Goal: Feedback & Contribution: Contribute content

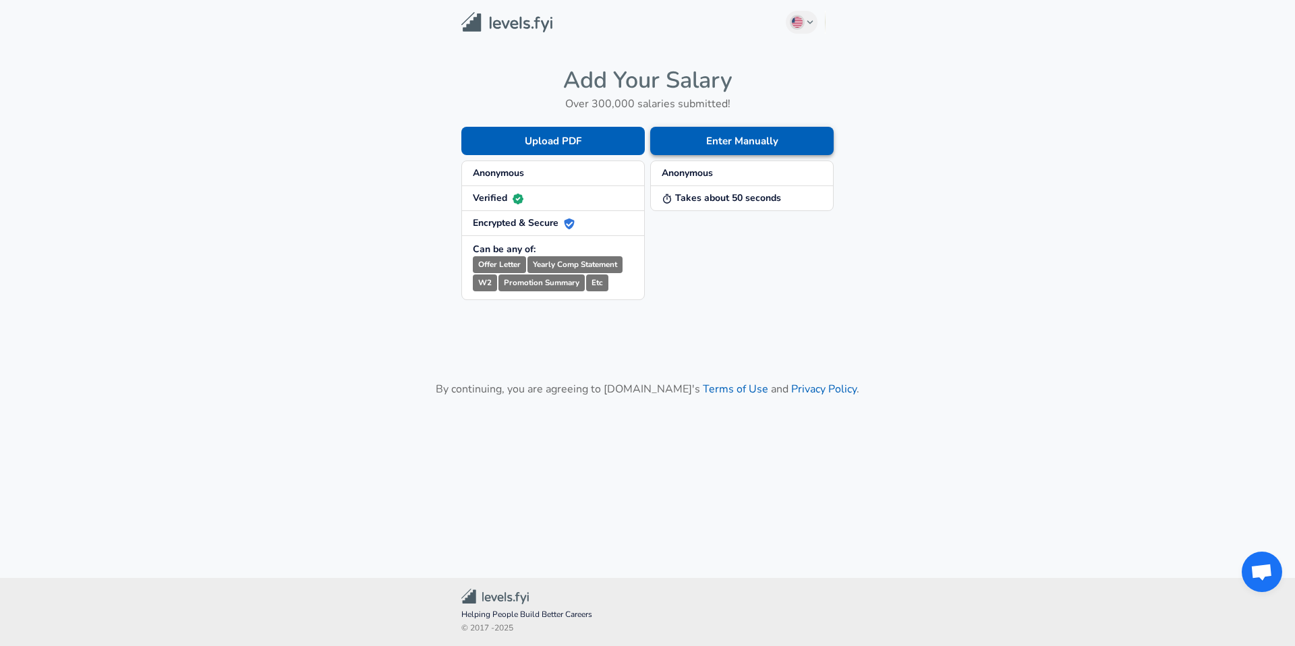
click at [715, 140] on button "Enter Manually" at bounding box center [741, 141] width 183 height 28
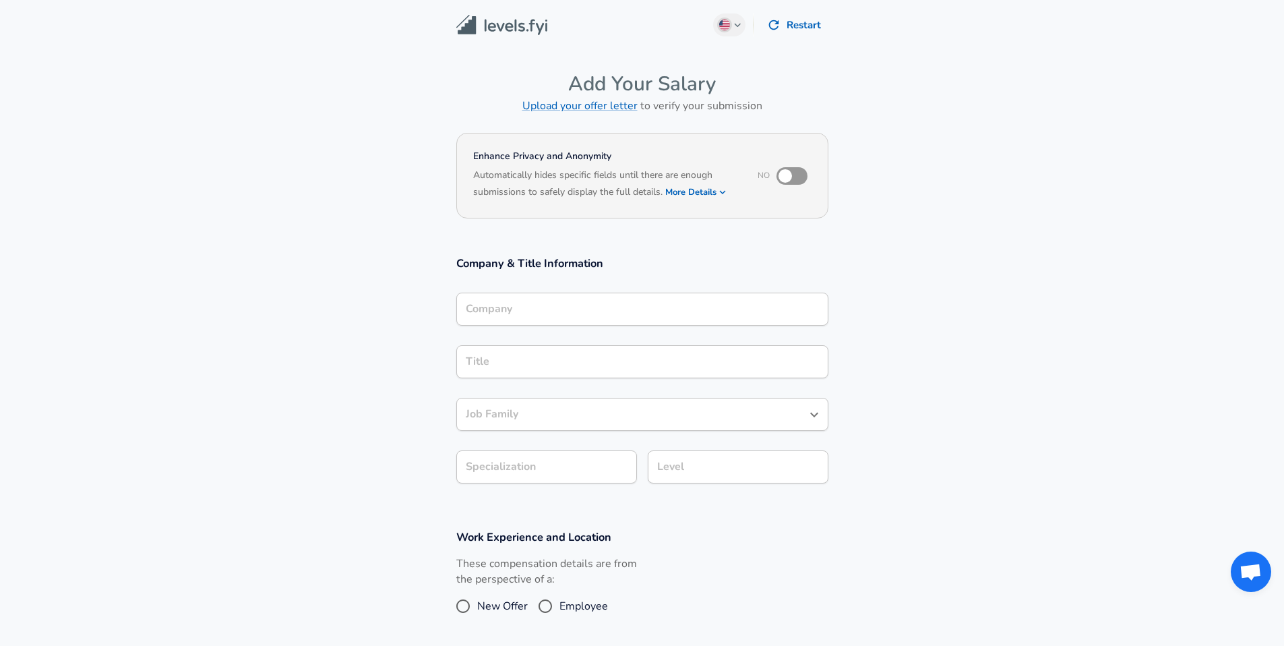
scroll to position [13, 0]
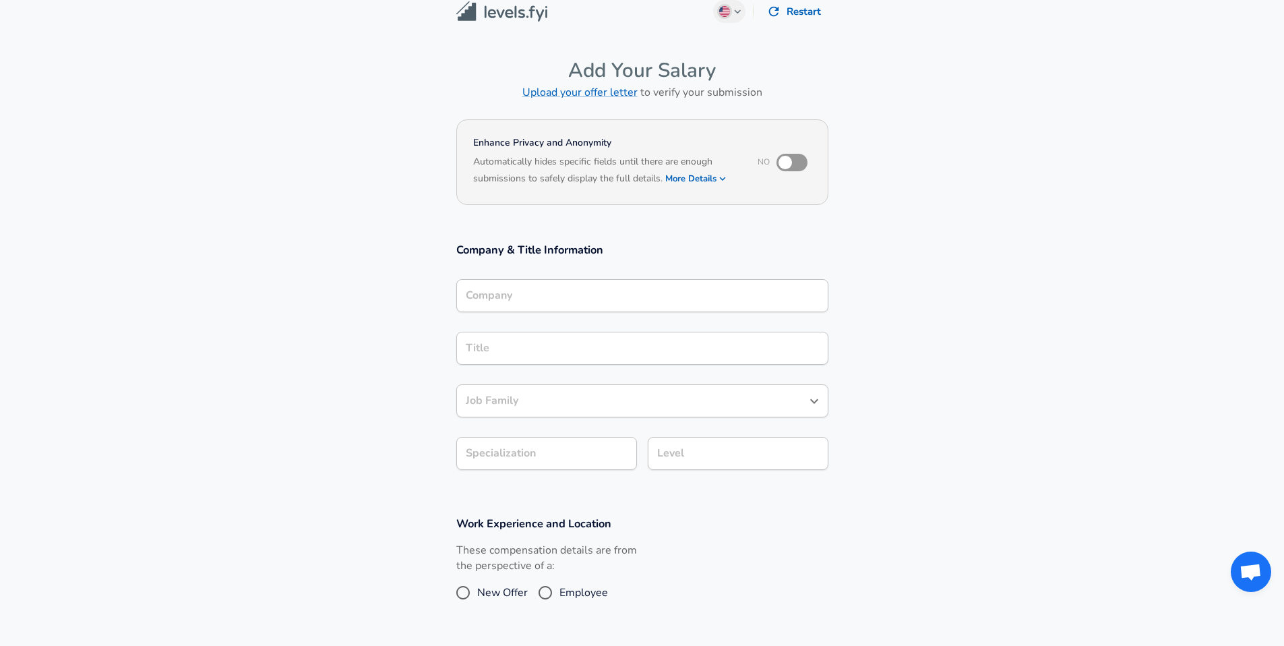
click at [599, 306] on input "Company" at bounding box center [643, 295] width 360 height 21
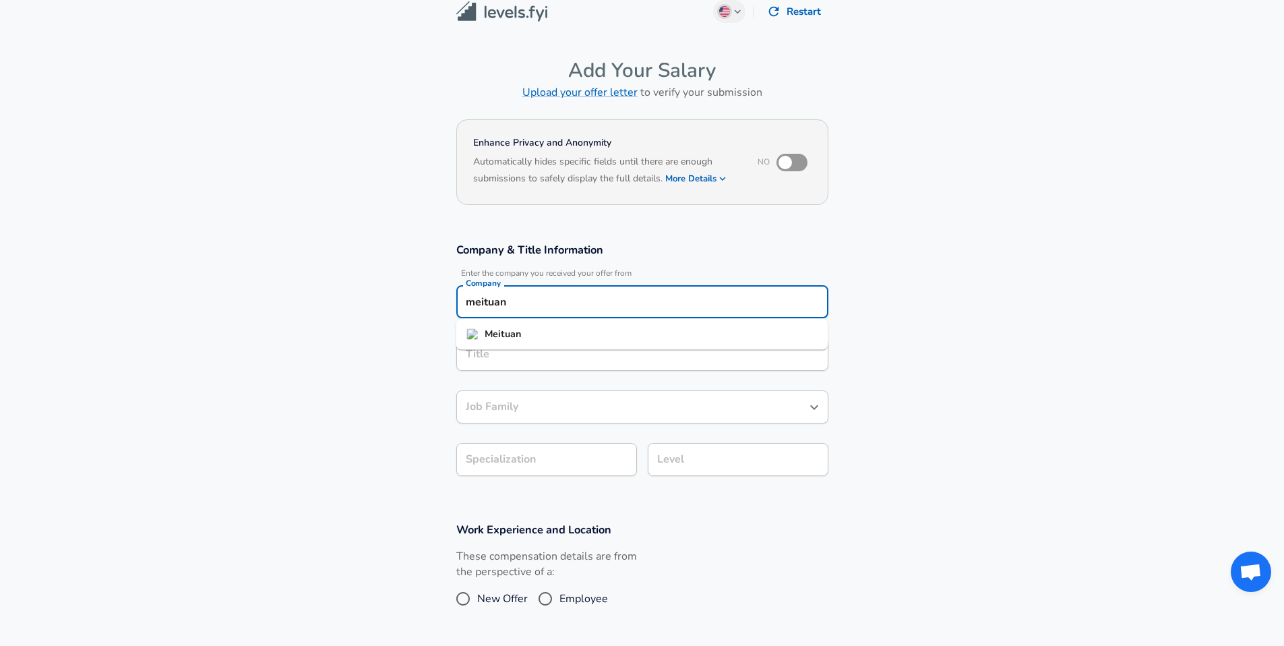
click at [593, 334] on li "Meituan" at bounding box center [642, 334] width 372 height 20
type input "Meituan"
click at [572, 352] on input "Title" at bounding box center [643, 354] width 360 height 21
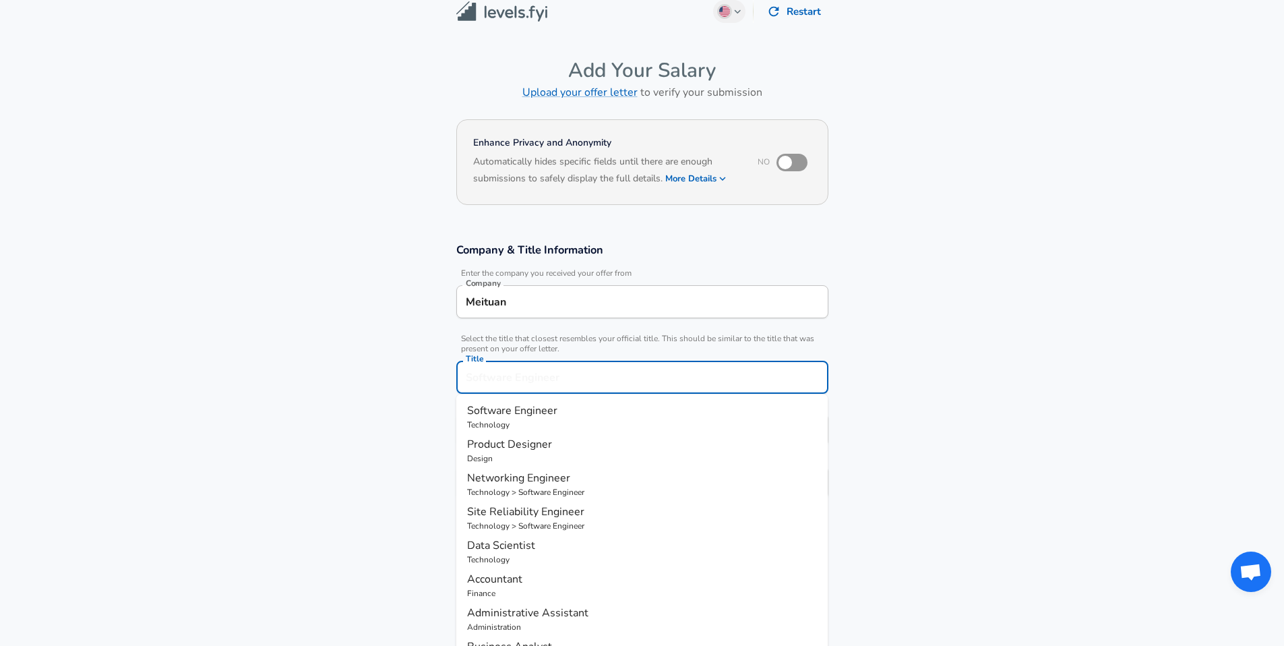
scroll to position [40, 0]
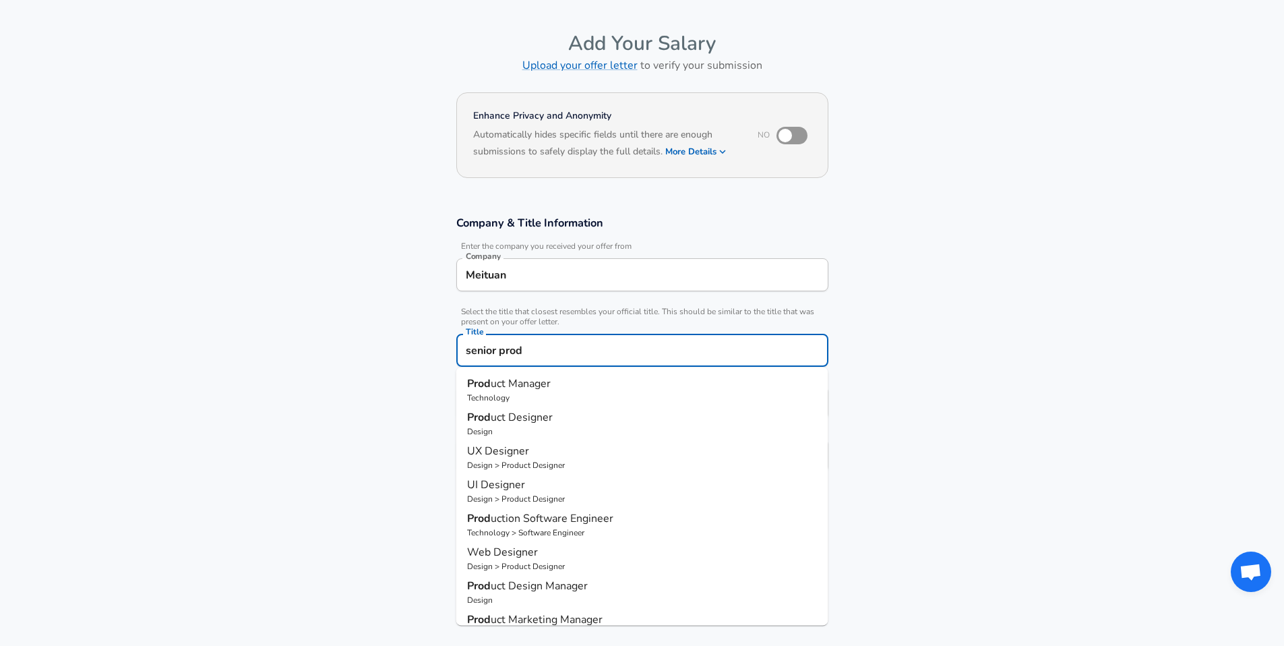
click at [587, 387] on p "Prod uct Manager" at bounding box center [642, 384] width 351 height 16
type input "Product Manager"
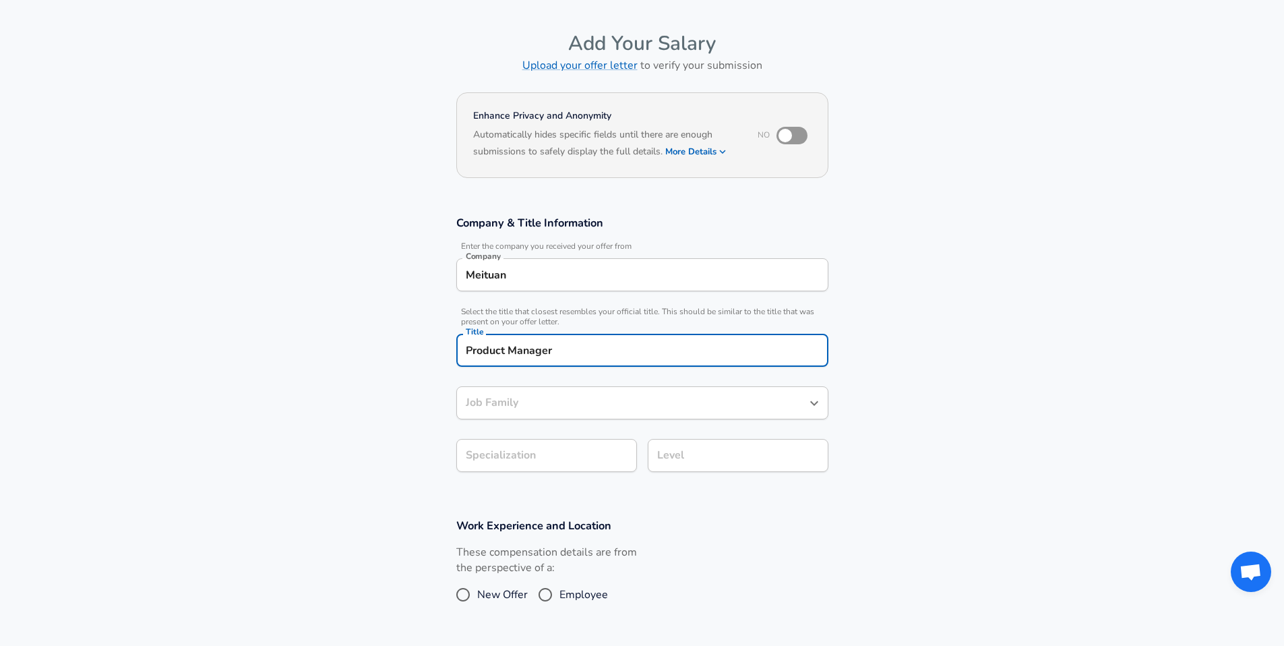
type input "Product Manager"
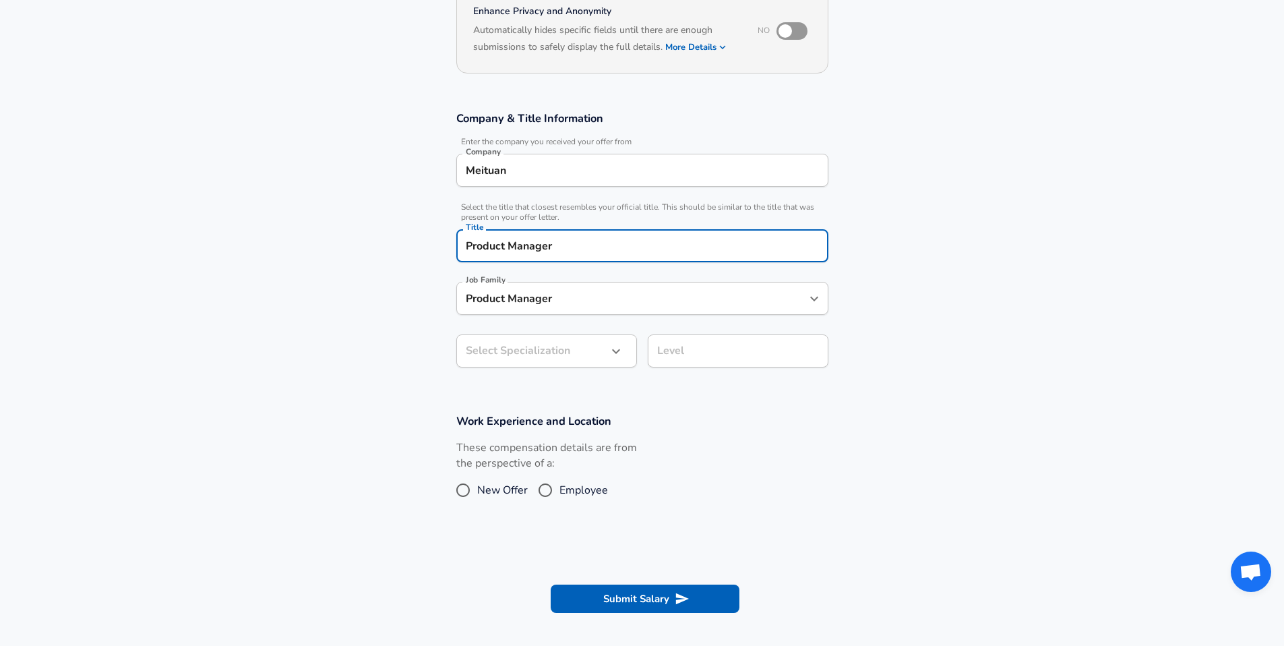
type input "Product Manager"
click at [550, 338] on body "English ([GEOGRAPHIC_DATA]) Change Restart Add Your Salary Upload your offer le…" at bounding box center [642, 178] width 1284 height 646
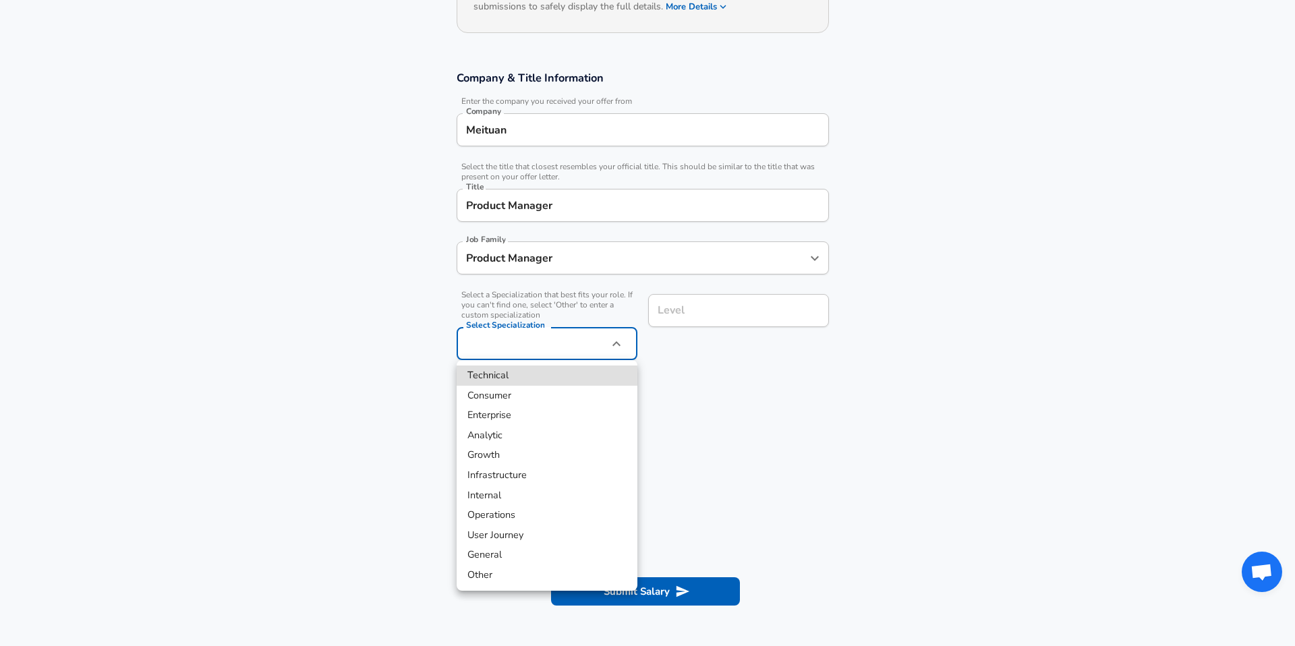
click at [521, 390] on li "Consumer" at bounding box center [546, 396] width 181 height 20
type input "Consumer"
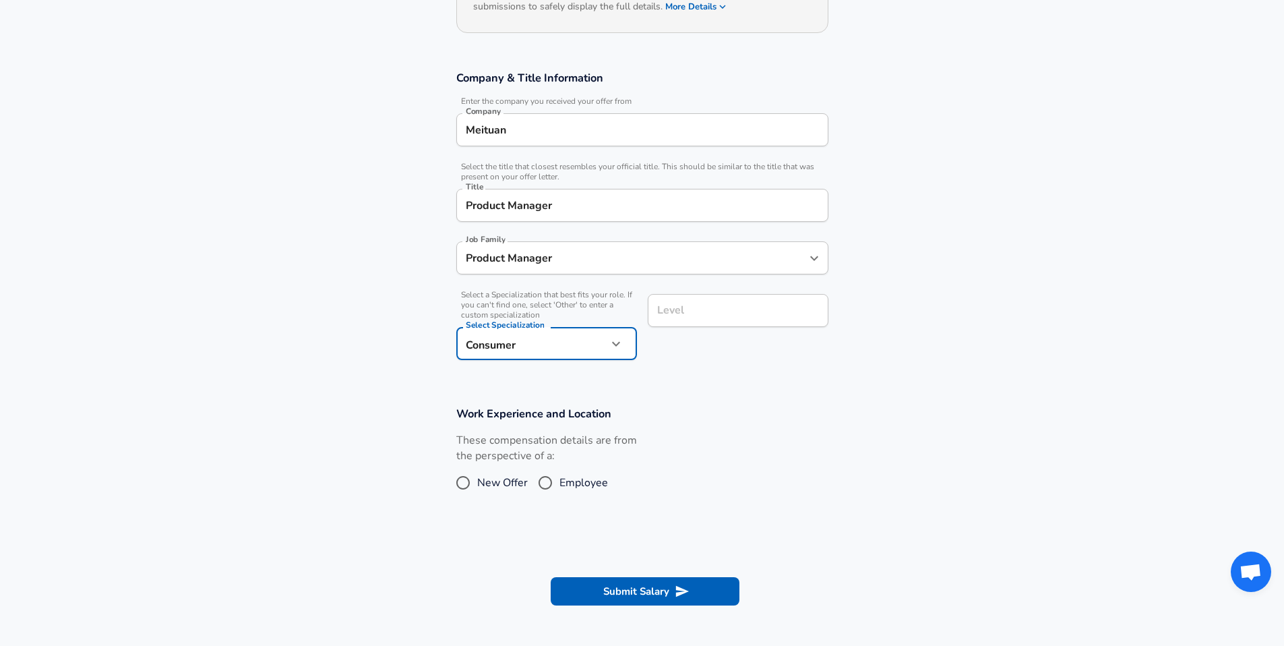
scroll to position [212, 0]
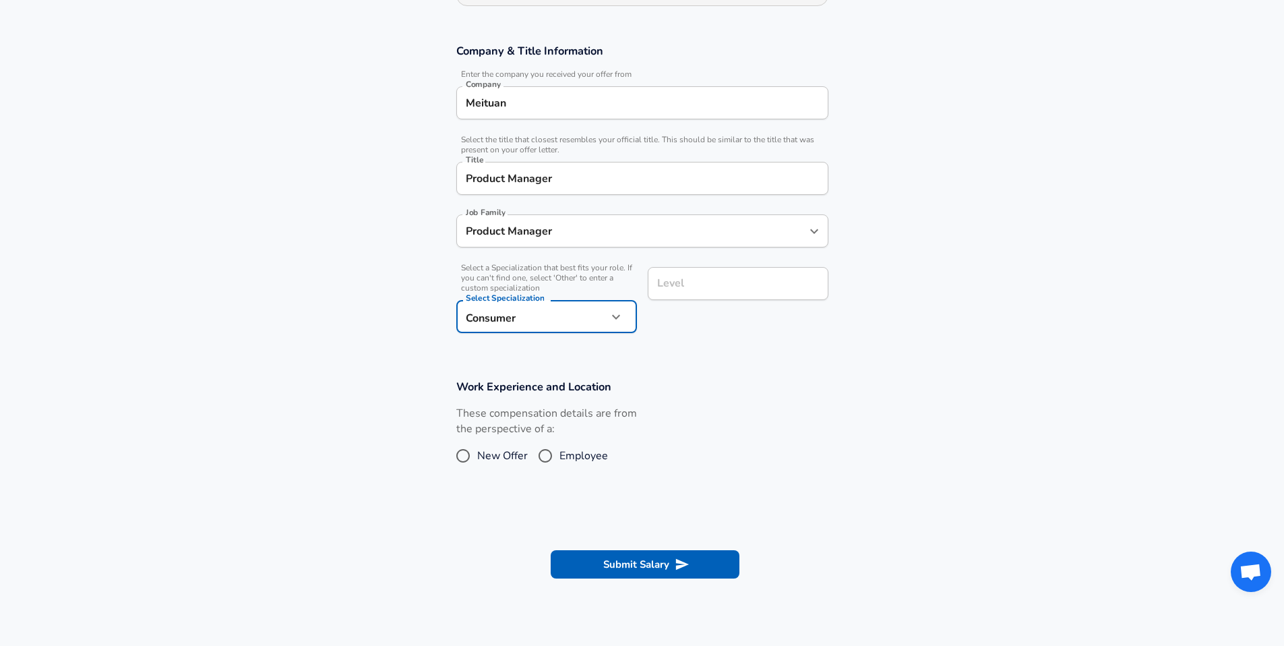
click at [722, 294] on input "Level" at bounding box center [738, 283] width 169 height 21
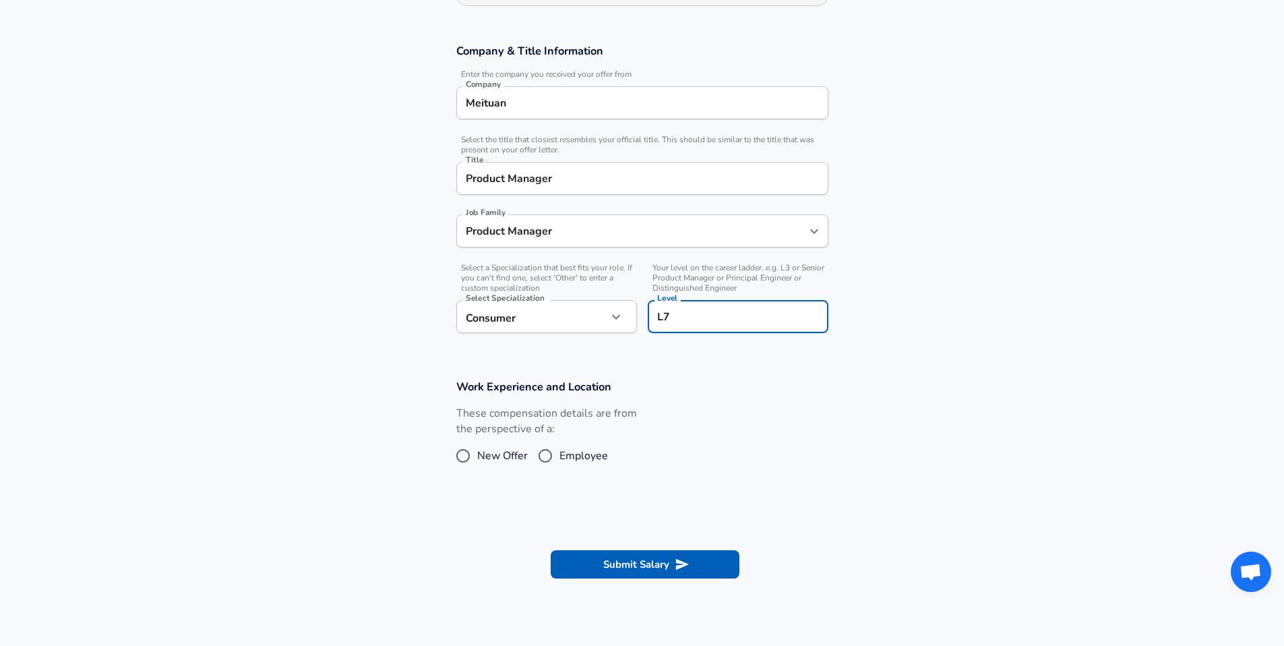
type input "L7"
click at [552, 452] on input "Employee" at bounding box center [545, 456] width 28 height 22
radio input "true"
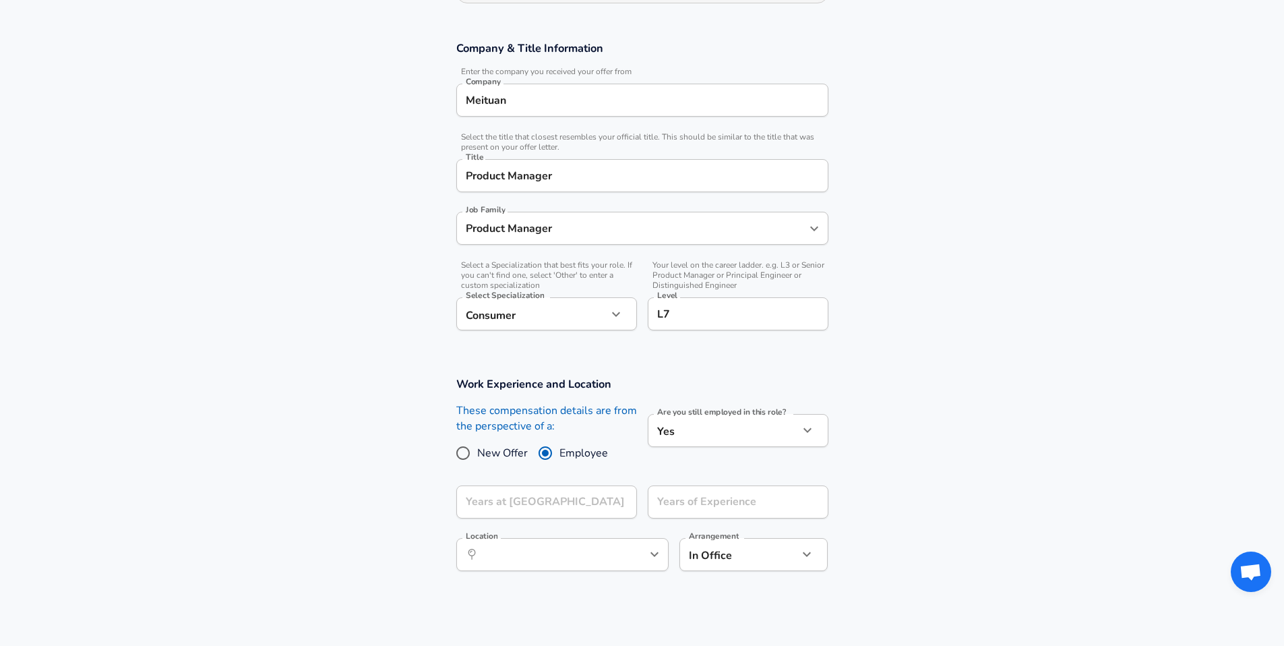
scroll to position [218, 0]
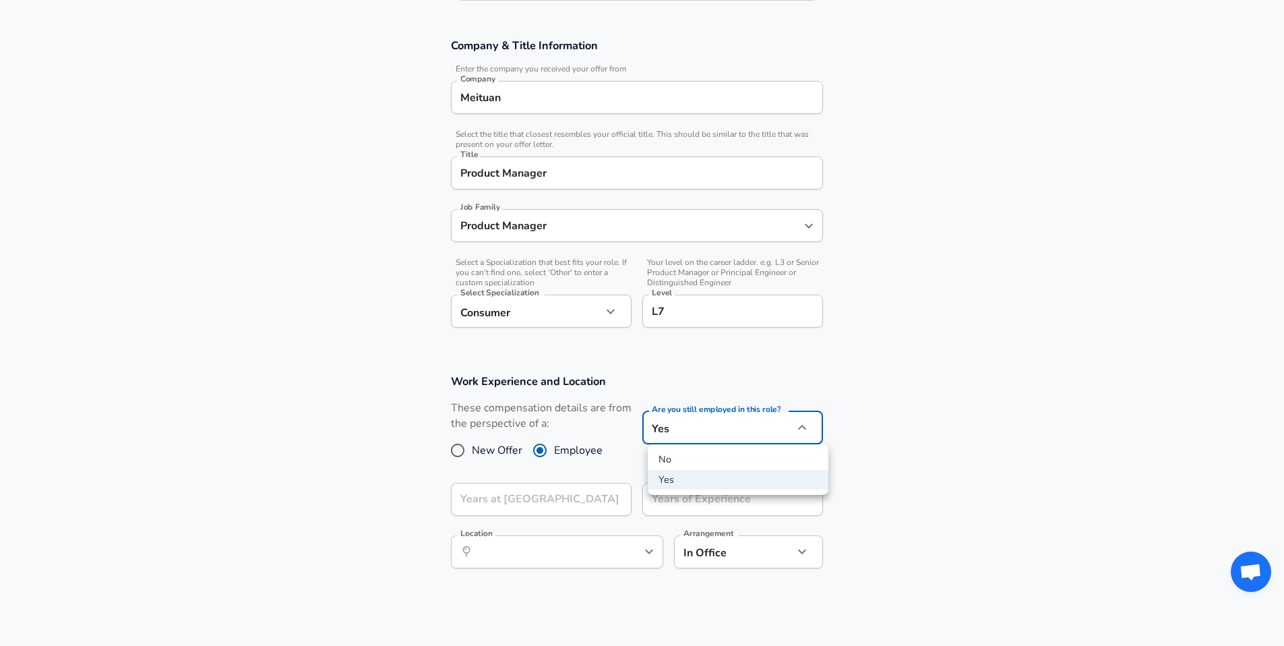
click at [746, 424] on body "English ([GEOGRAPHIC_DATA]) Change Restart Add Your Salary Upload your offer le…" at bounding box center [642, 105] width 1284 height 646
click at [717, 461] on li "No" at bounding box center [738, 460] width 181 height 20
type input "no"
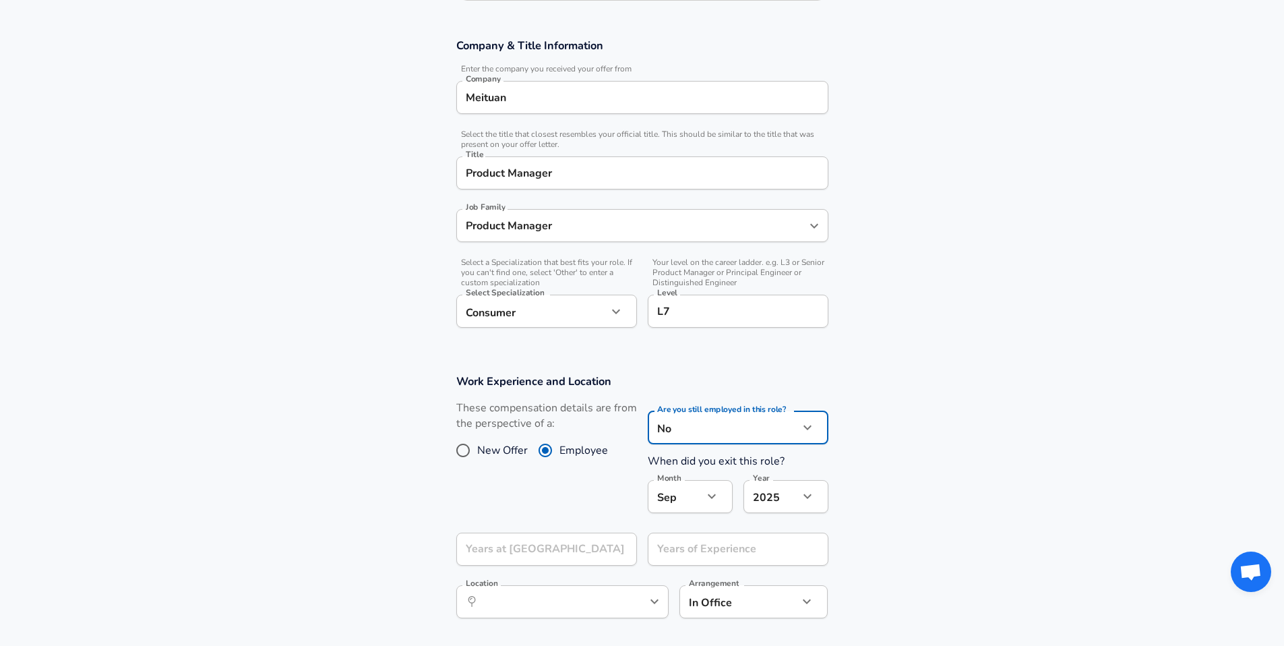
click at [695, 428] on body "English ([GEOGRAPHIC_DATA]) Change Restart Add Your Salary Upload your offer le…" at bounding box center [642, 105] width 1284 height 646
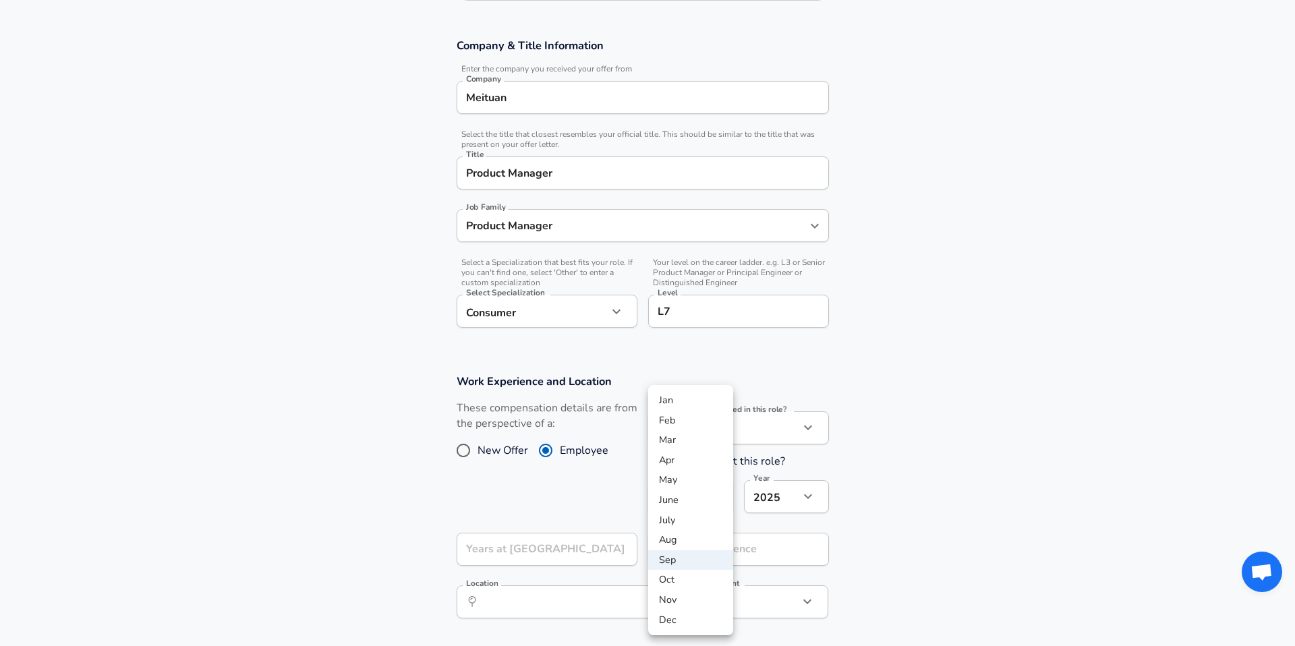
click at [678, 523] on li "July" at bounding box center [690, 520] width 85 height 20
type input "7"
click at [579, 548] on div "Years at Meituan Years at [GEOGRAPHIC_DATA]" at bounding box center [546, 551] width 181 height 36
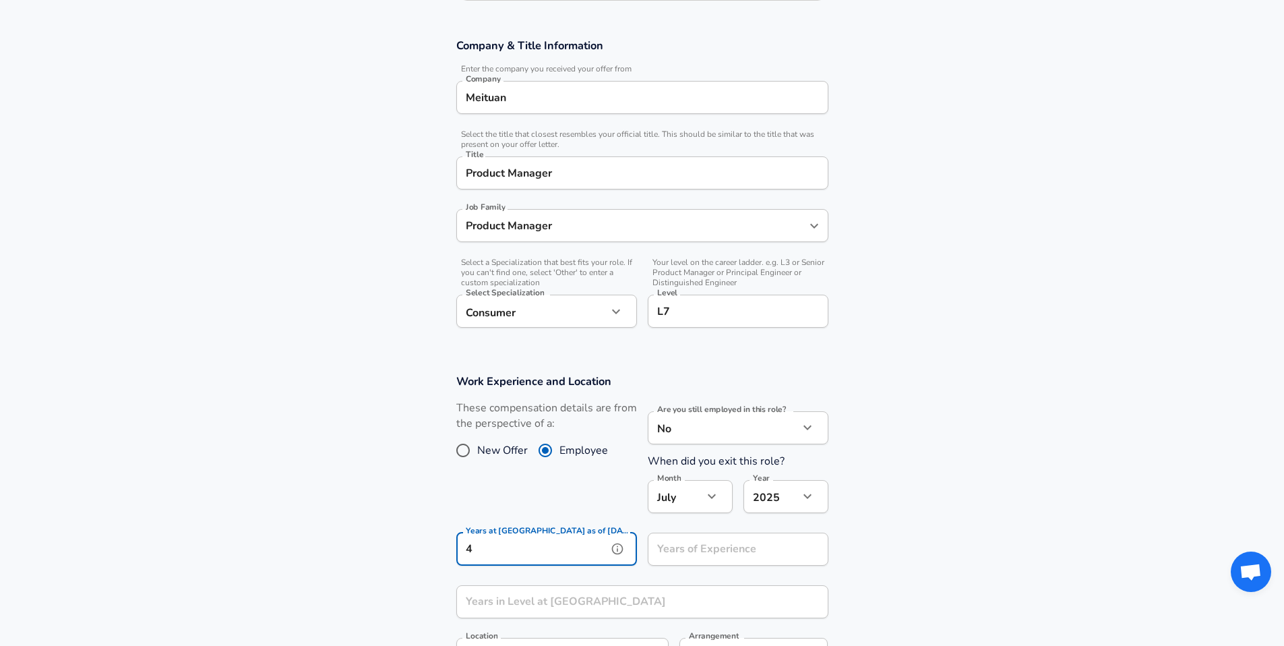
type input "4"
click at [754, 554] on input "Years of Experience" at bounding box center [723, 549] width 151 height 33
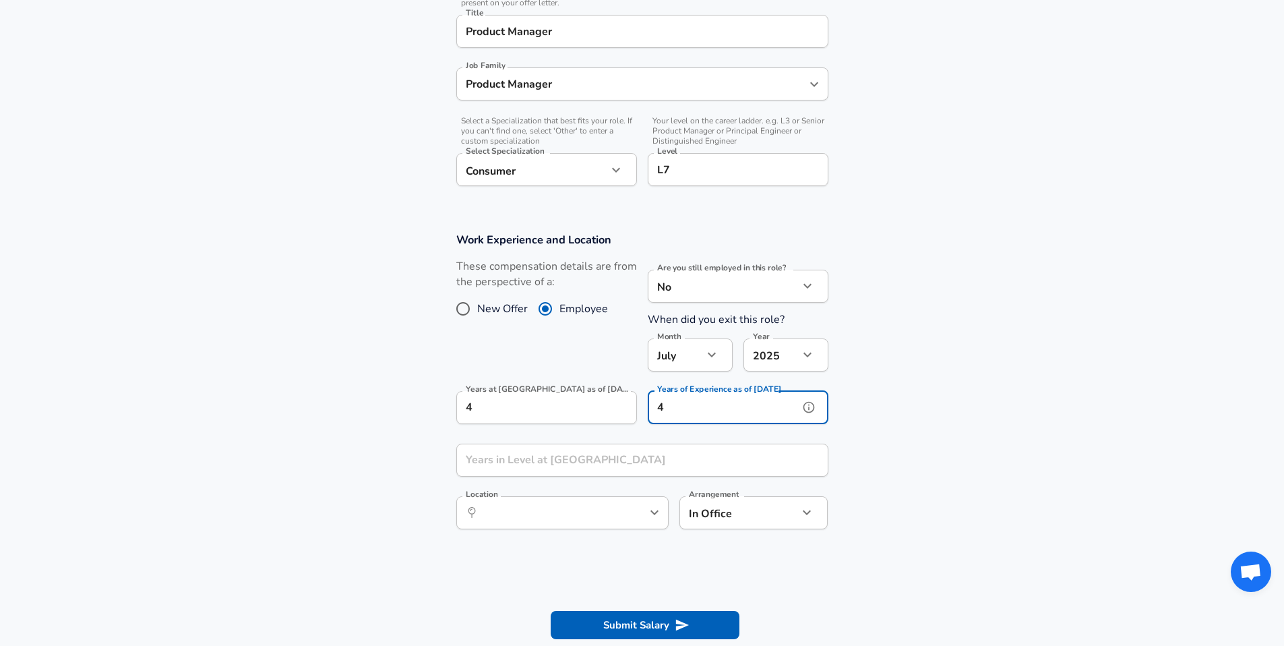
scroll to position [369, 0]
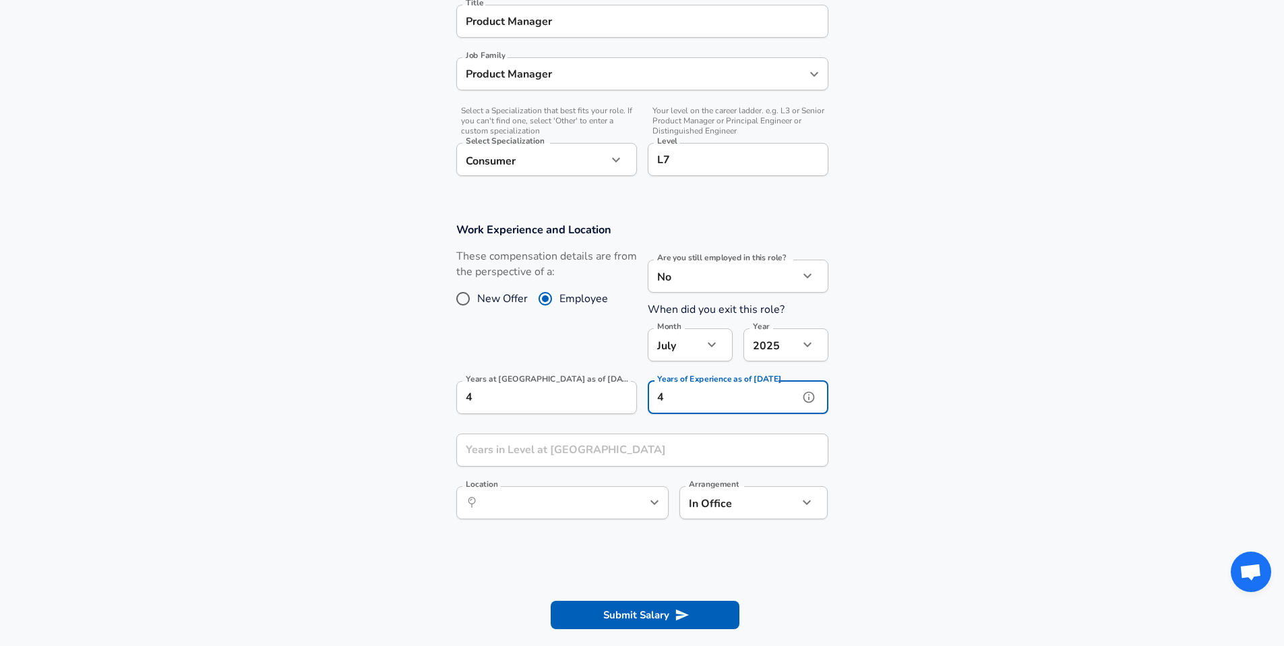
type input "4"
click at [609, 451] on input "Years in Level at [GEOGRAPHIC_DATA]" at bounding box center [627, 450] width 343 height 33
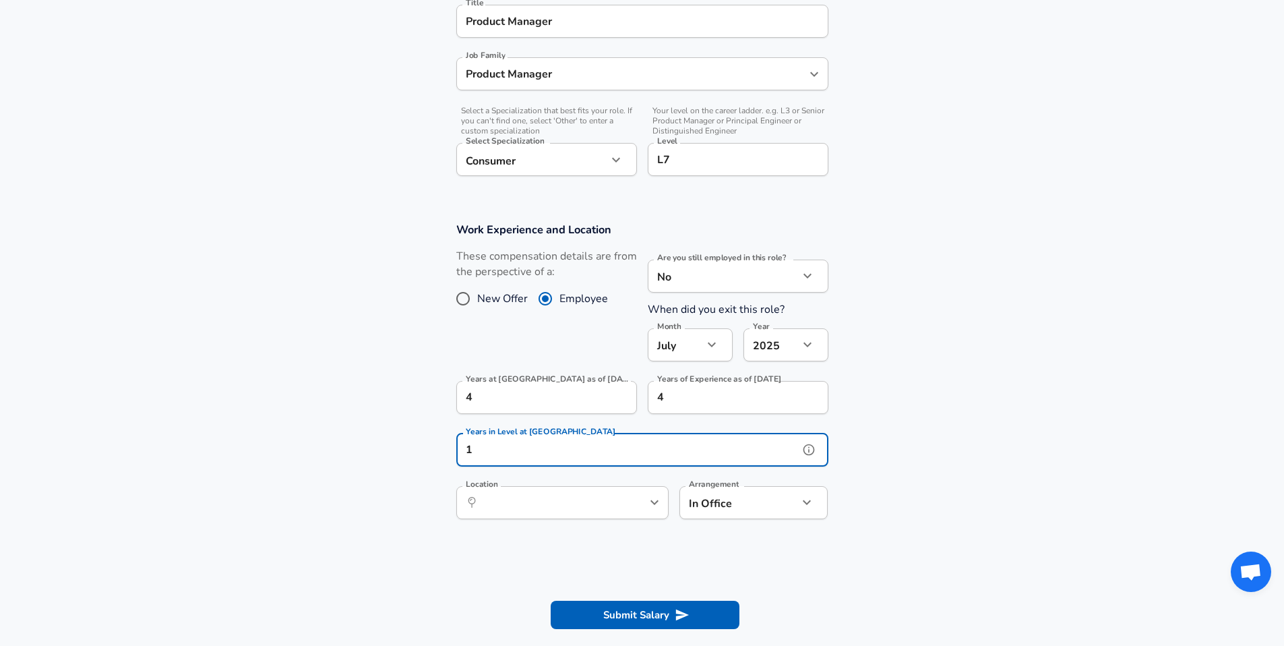
type input "1"
click at [579, 508] on input "Location" at bounding box center [548, 502] width 138 height 21
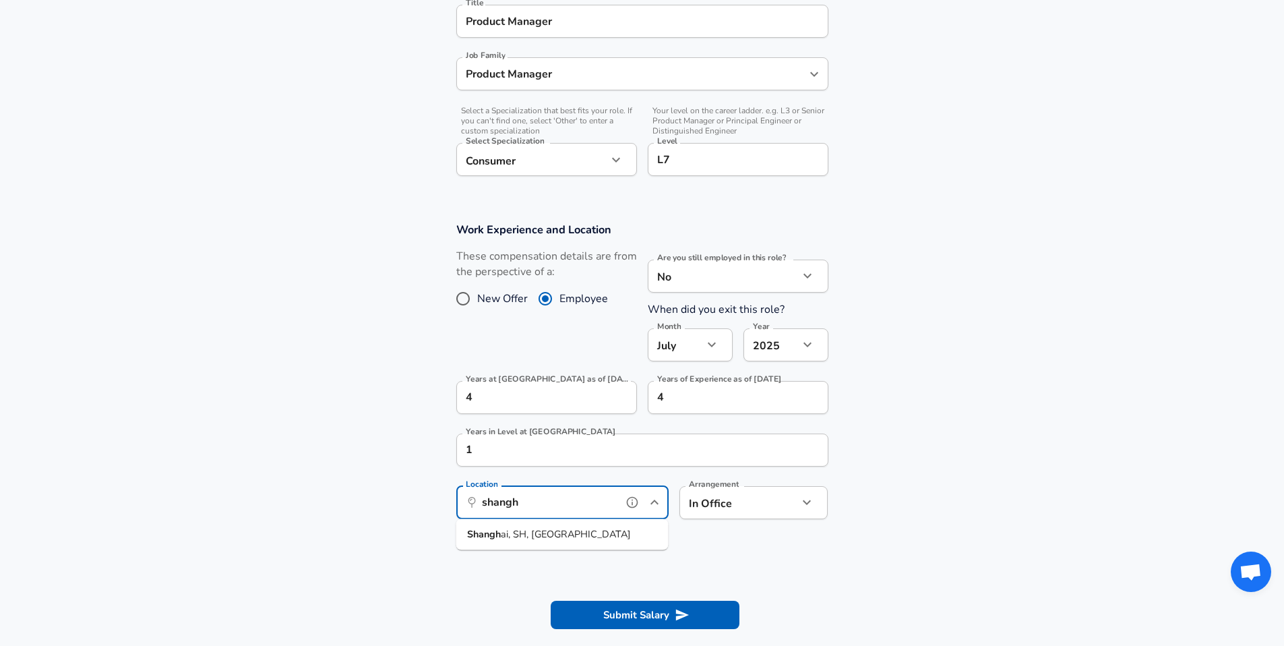
click at [610, 531] on li "Shangh ai, SH, [GEOGRAPHIC_DATA]" at bounding box center [562, 535] width 212 height 20
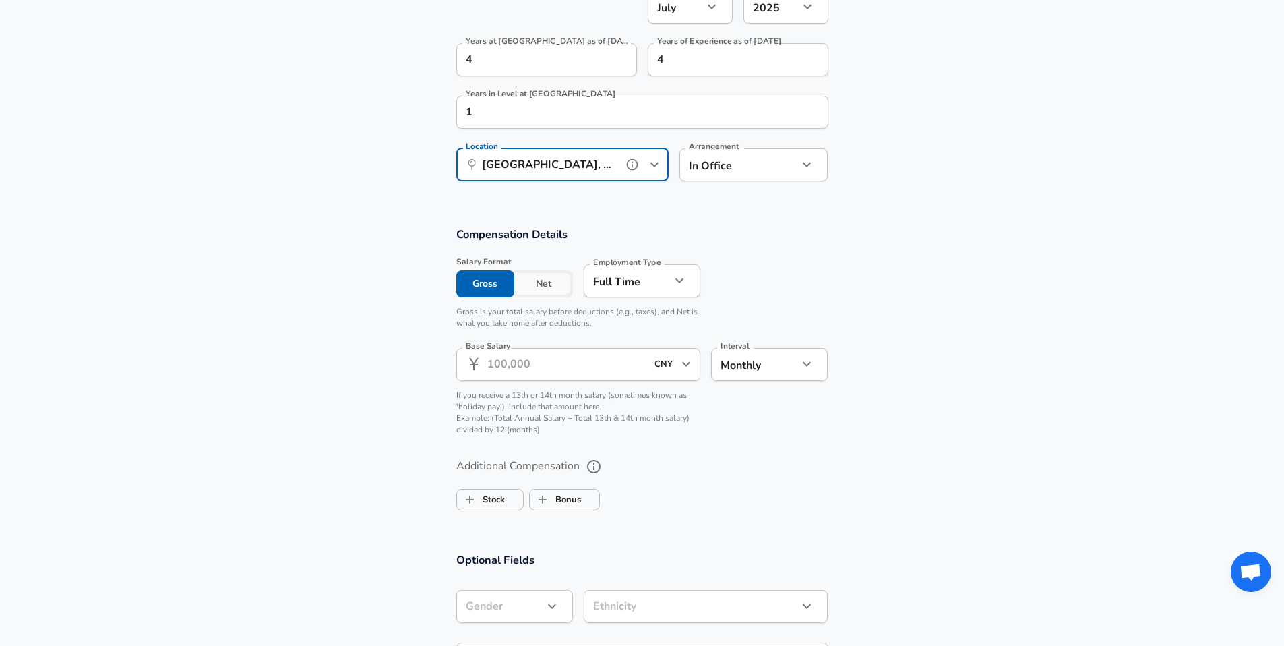
scroll to position [736, 0]
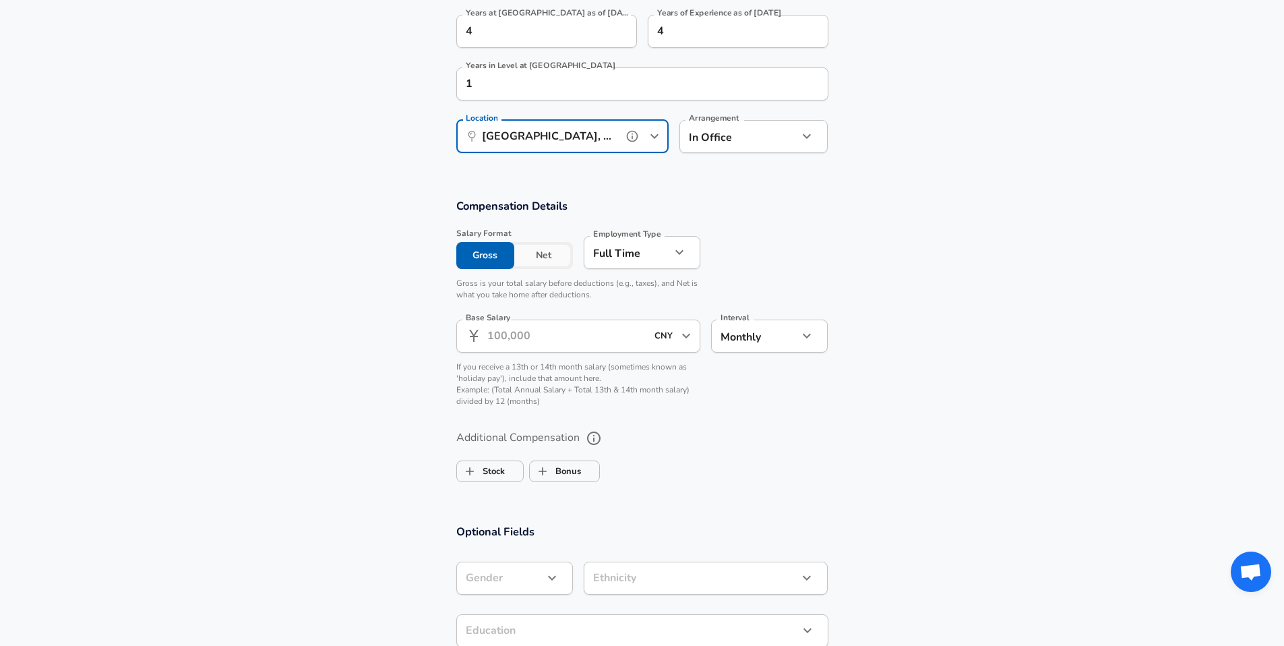
type input "[GEOGRAPHIC_DATA], SH, [GEOGRAPHIC_DATA]"
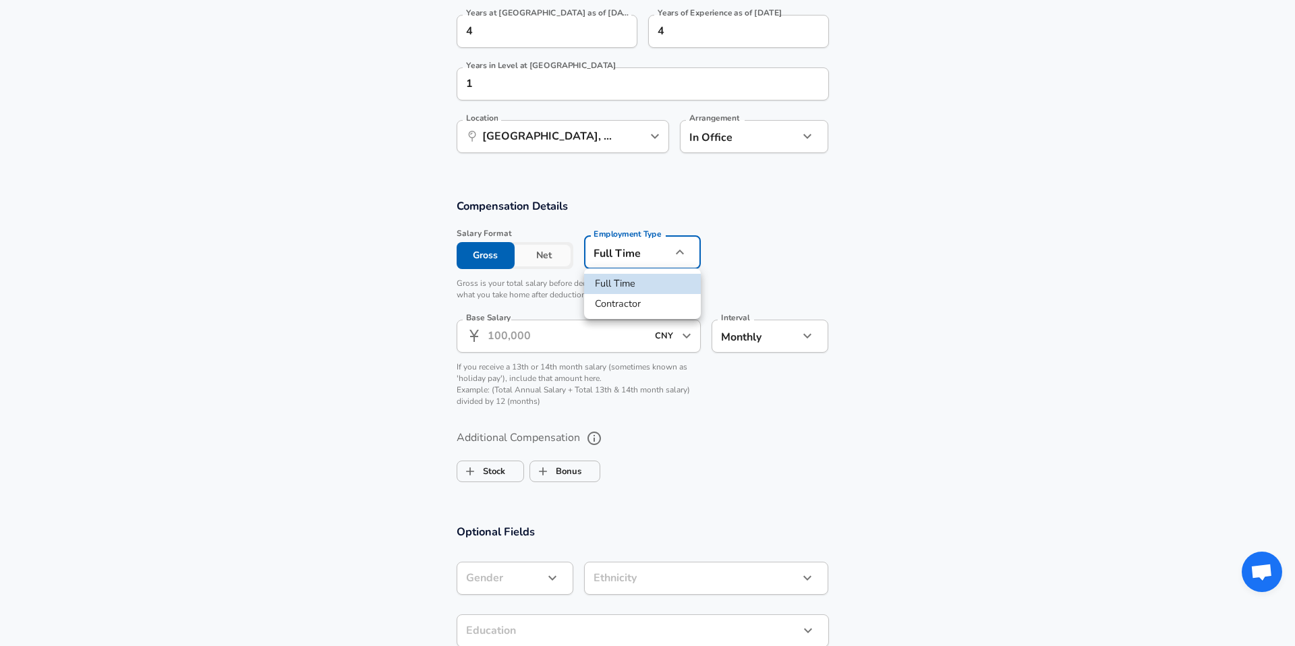
click at [812, 254] on div at bounding box center [647, 323] width 1295 height 646
click at [576, 340] on input "Base Salary" at bounding box center [567, 336] width 160 height 33
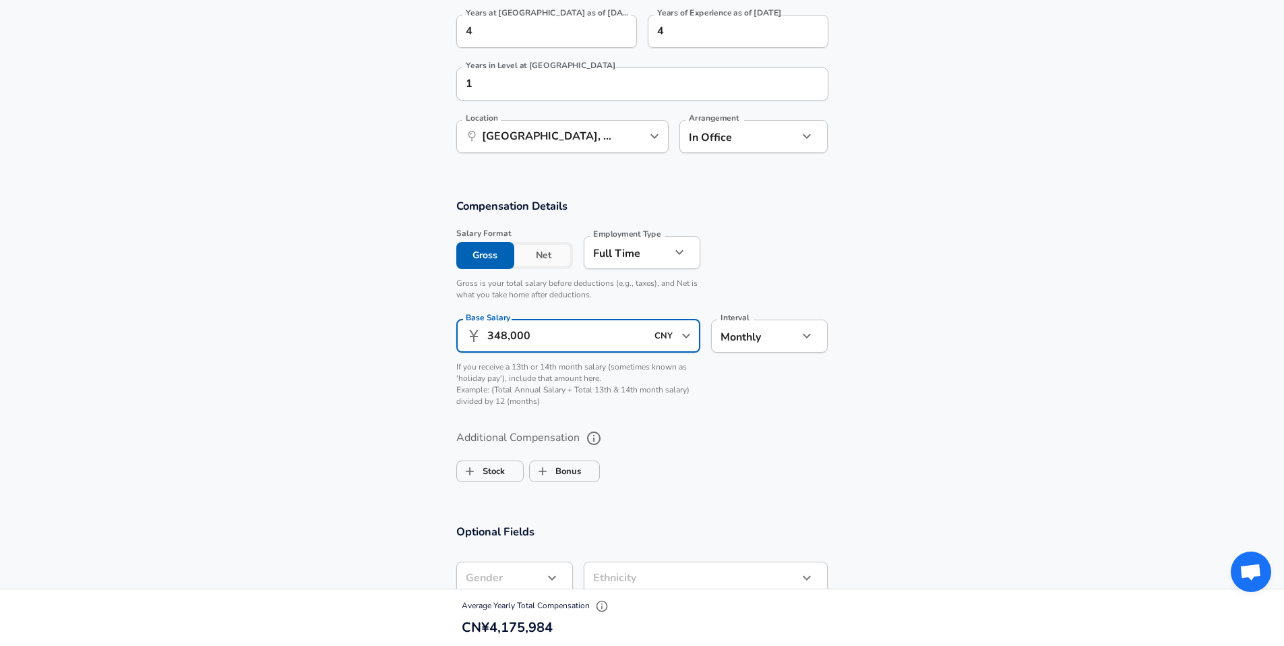
drag, startPoint x: 565, startPoint y: 331, endPoint x: 461, endPoint y: 326, distance: 104.0
click at [461, 326] on div "​ 348,000 CNY ​ Base Salary" at bounding box center [578, 336] width 245 height 33
type input "29,000"
click at [496, 479] on label "Stock" at bounding box center [481, 471] width 48 height 26
checkbox input "true"
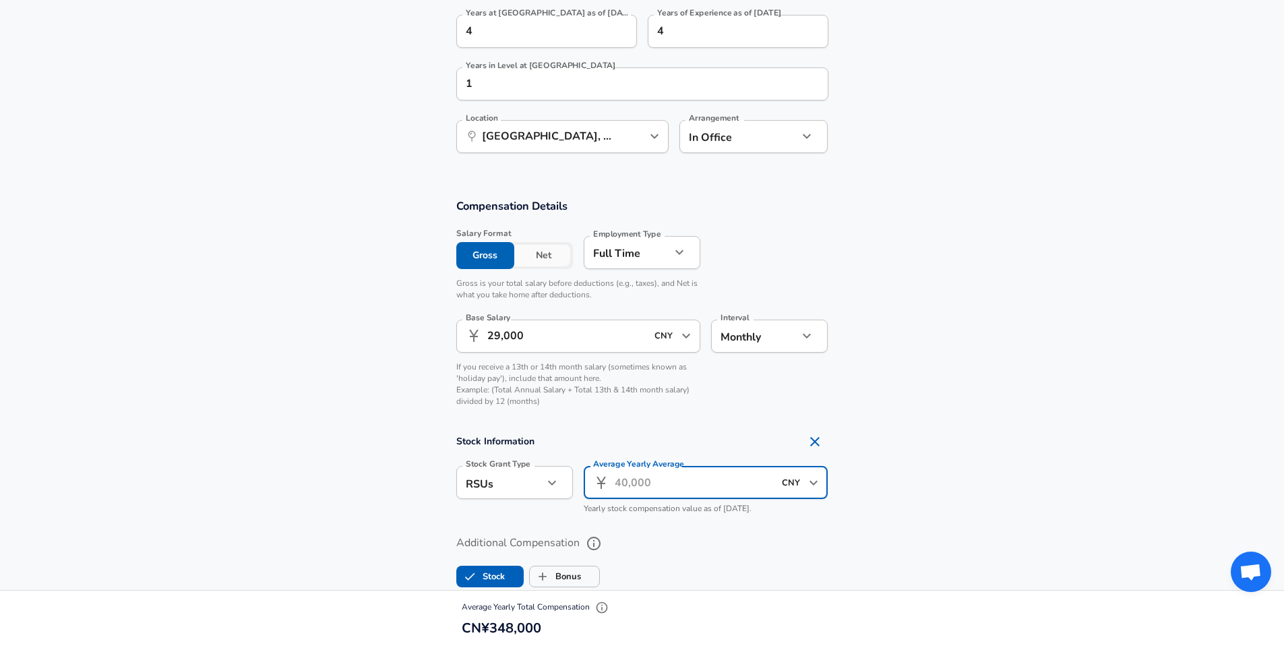
click at [662, 478] on input "Average Yearly Average" at bounding box center [695, 482] width 160 height 33
type input "50,000"
click at [572, 570] on label "Bonus" at bounding box center [555, 577] width 51 height 26
checkbox input "true"
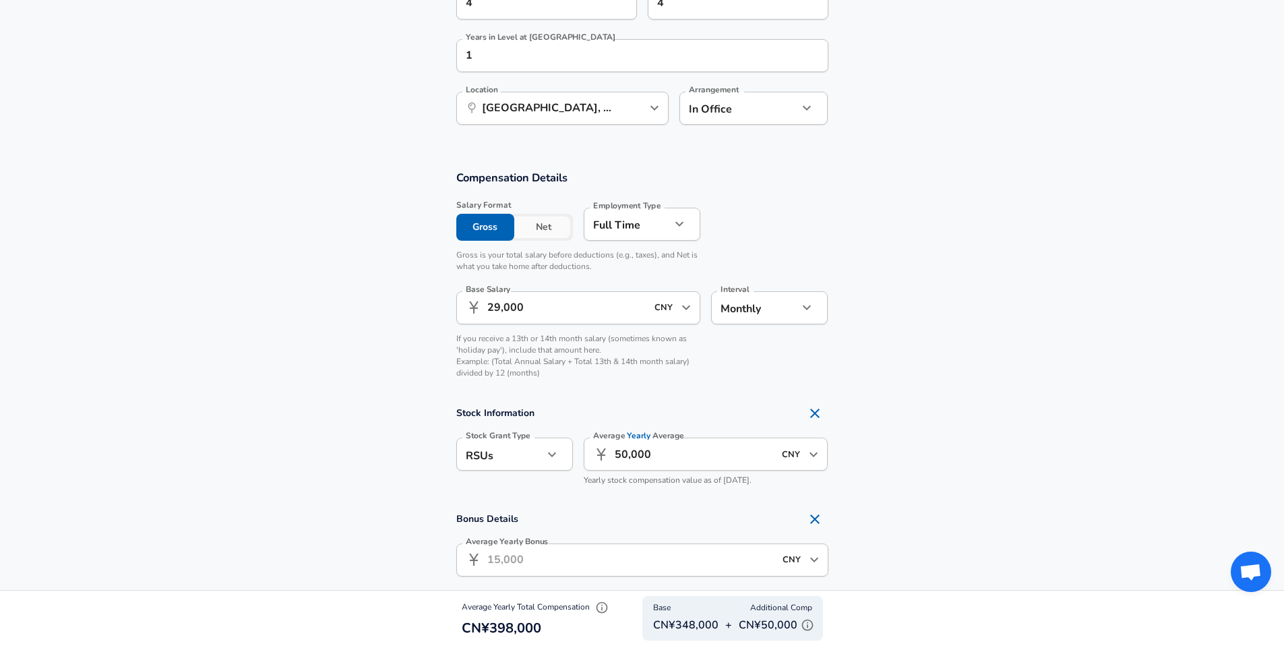
scroll to position [771, 0]
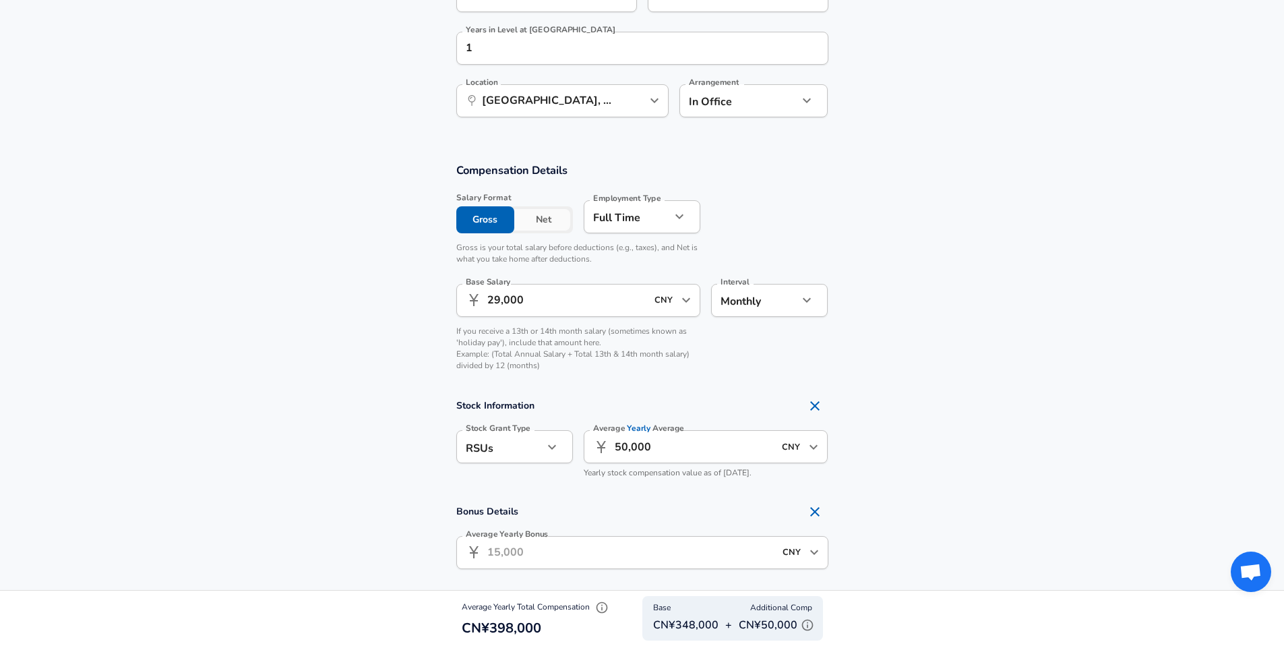
click at [645, 551] on input "Average Yearly Bonus" at bounding box center [630, 552] width 287 height 33
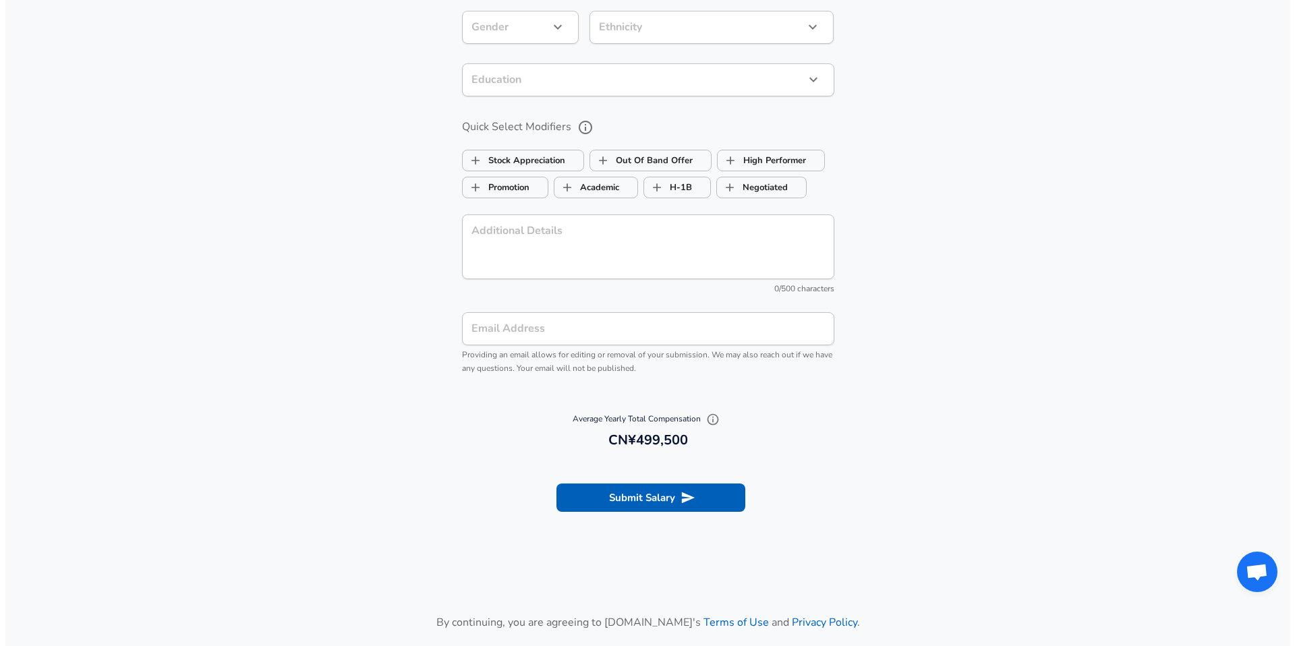
scroll to position [1537, 0]
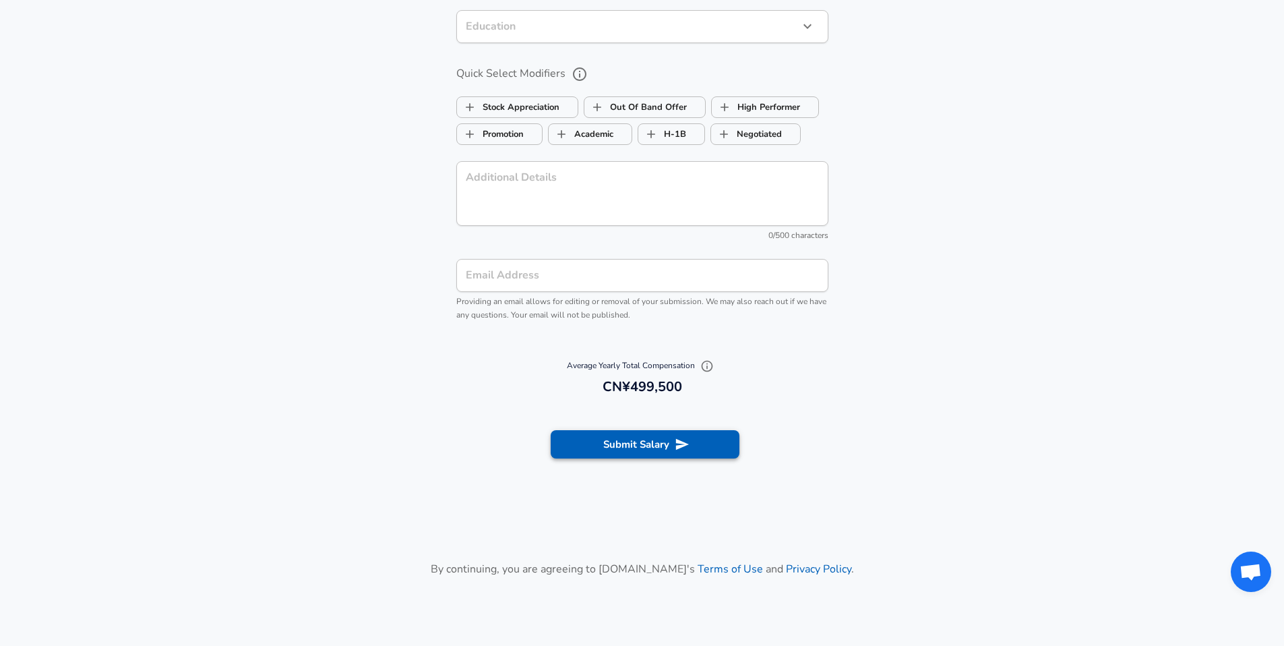
type input "101,500"
click at [670, 438] on button "Submit Salary" at bounding box center [645, 444] width 189 height 28
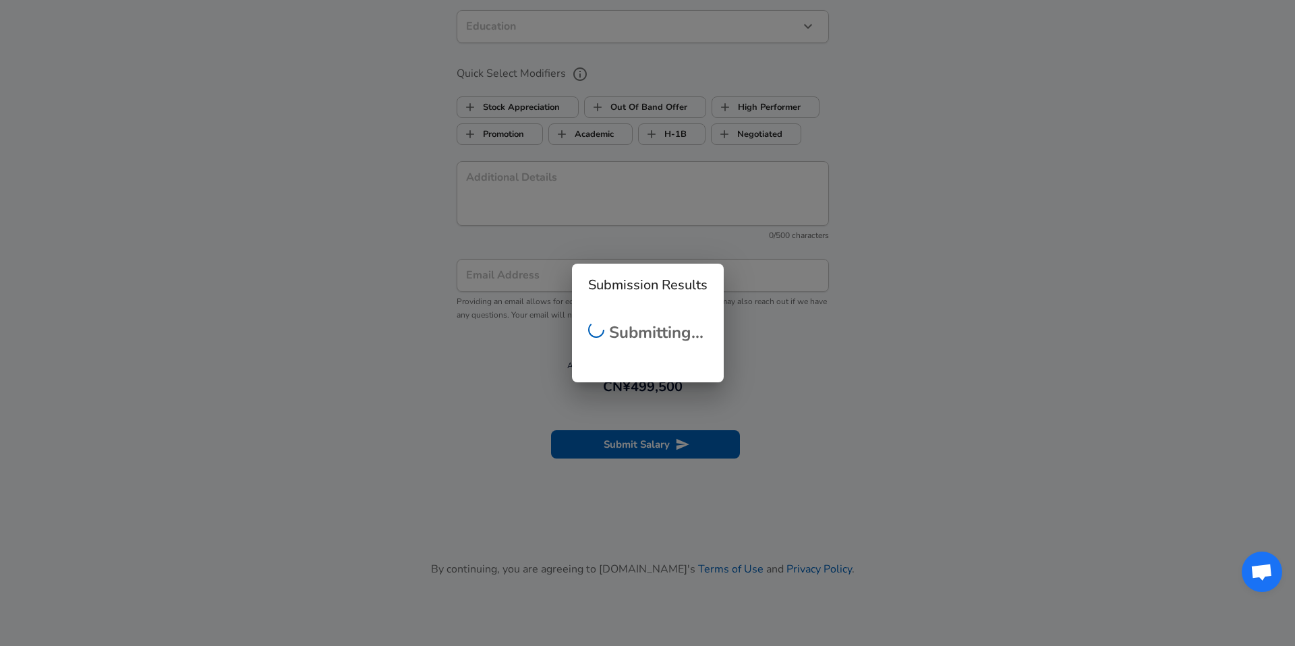
scroll to position [270, 0]
